Goal: Information Seeking & Learning: Learn about a topic

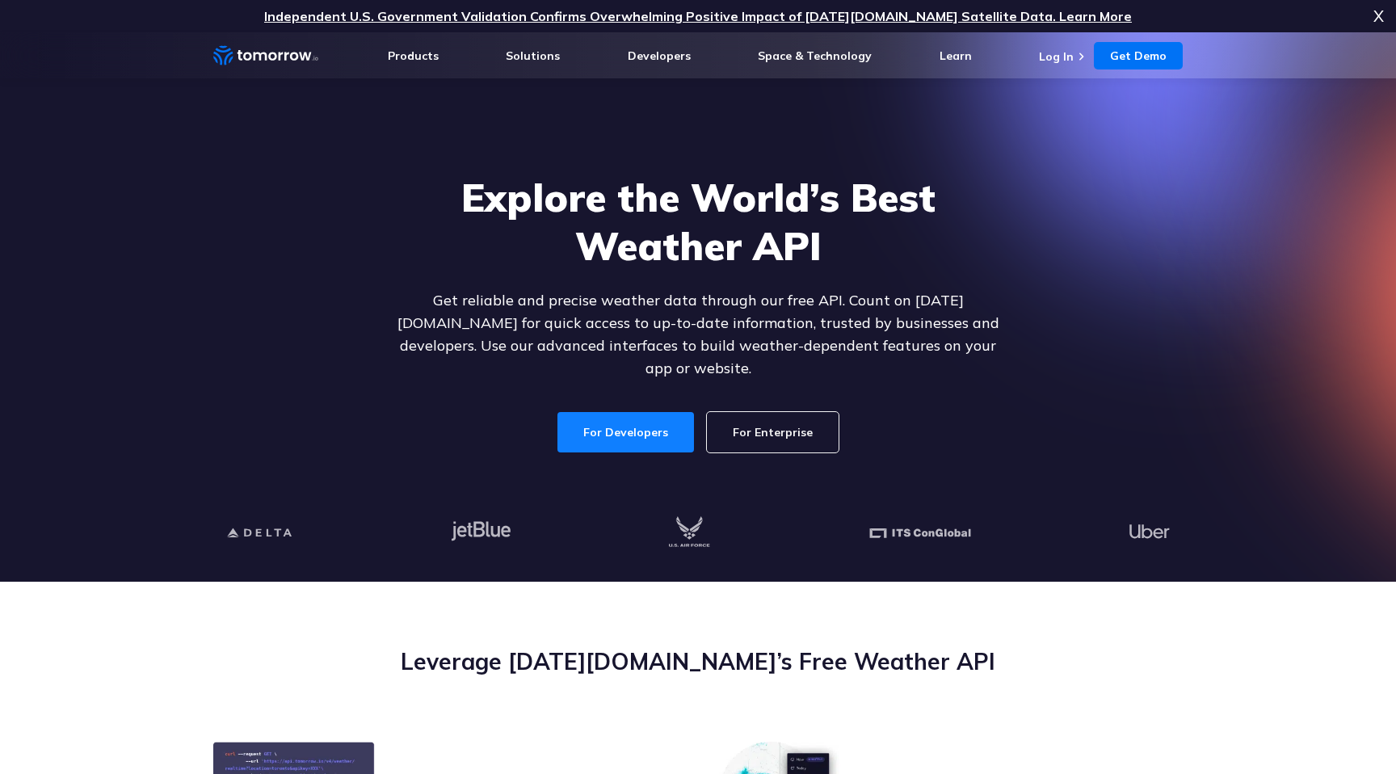
click at [634, 412] on link "For Developers" at bounding box center [626, 432] width 137 height 40
click at [1154, 166] on div "Explore the World’s Best Weather API Get reliable and precise weather data thro…" at bounding box center [698, 312] width 996 height 343
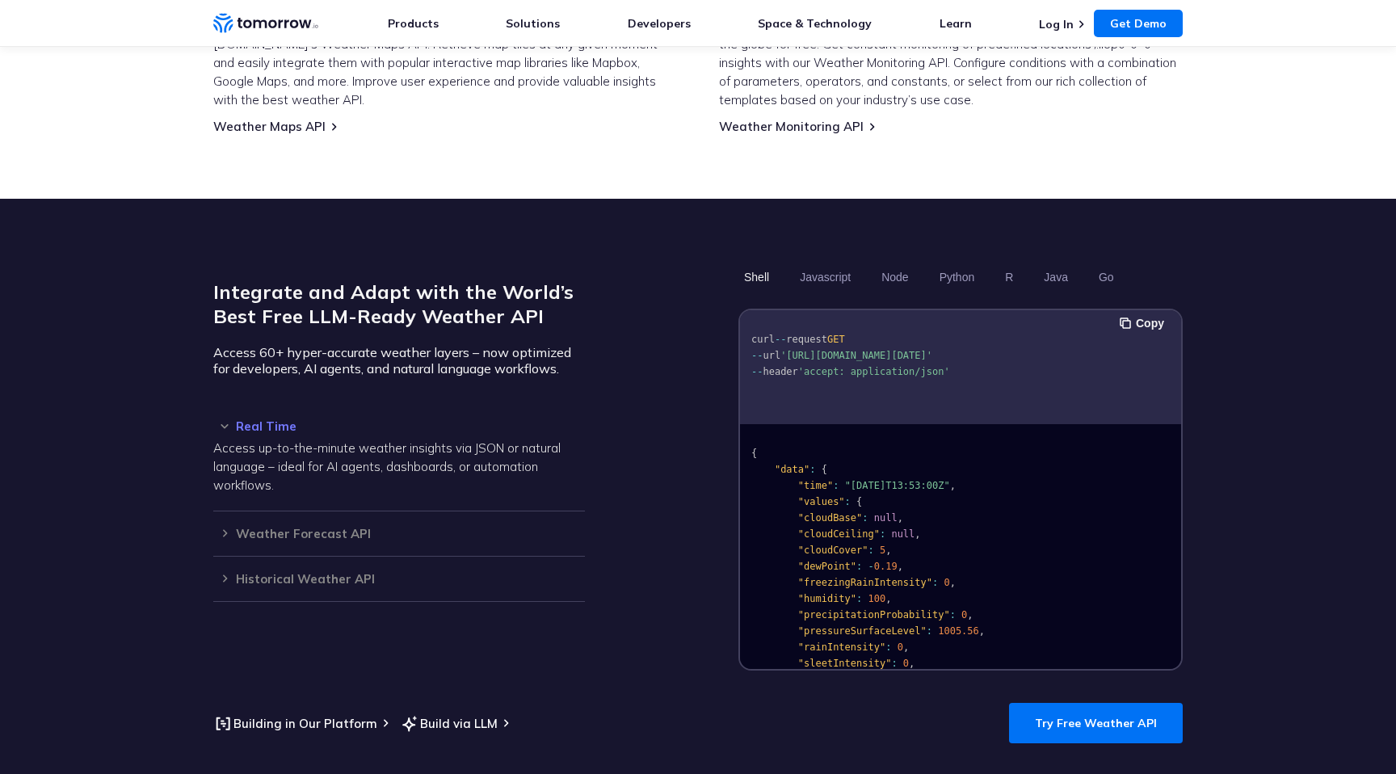
scroll to position [340, 0]
